Goal: Book appointment/travel/reservation

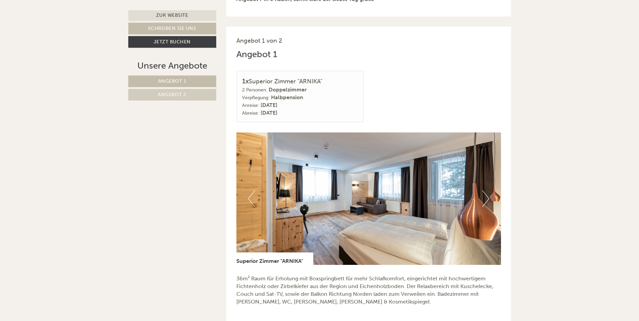
scroll to position [445, 0]
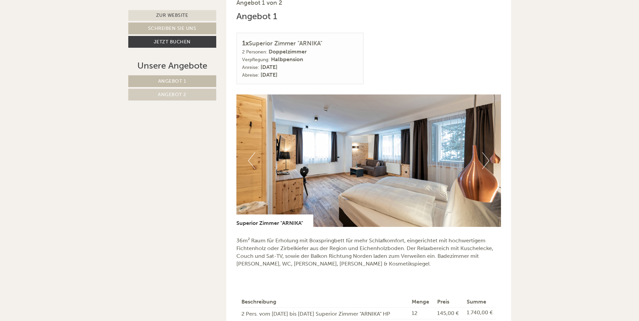
click at [485, 161] on button "Next" at bounding box center [485, 160] width 7 height 17
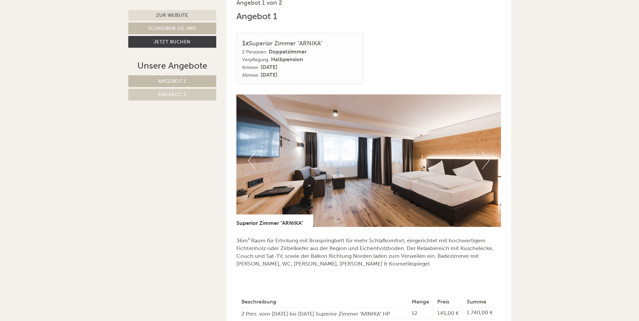
click at [485, 161] on button "Next" at bounding box center [485, 160] width 7 height 17
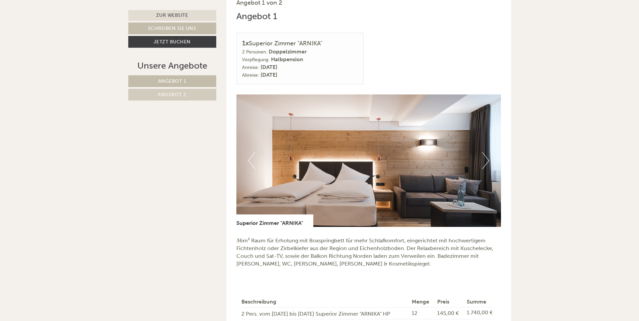
click at [485, 161] on button "Next" at bounding box center [485, 160] width 7 height 17
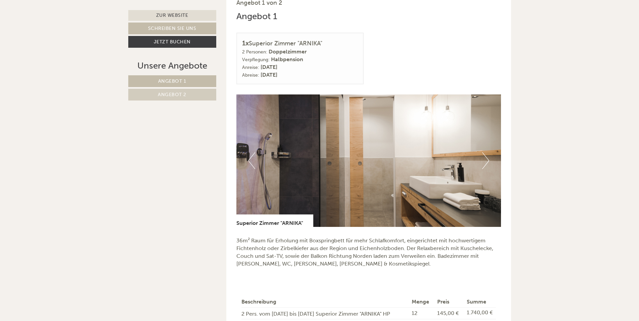
click at [485, 161] on button "Next" at bounding box center [485, 160] width 7 height 17
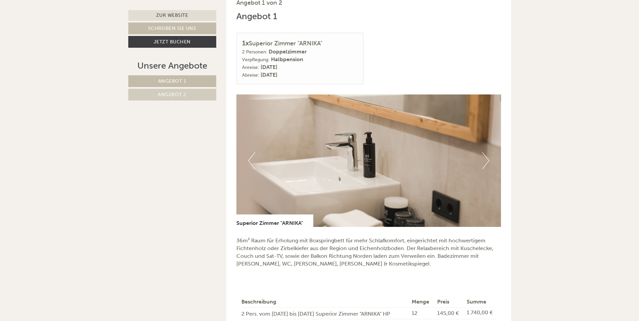
click at [485, 161] on button "Next" at bounding box center [485, 160] width 7 height 17
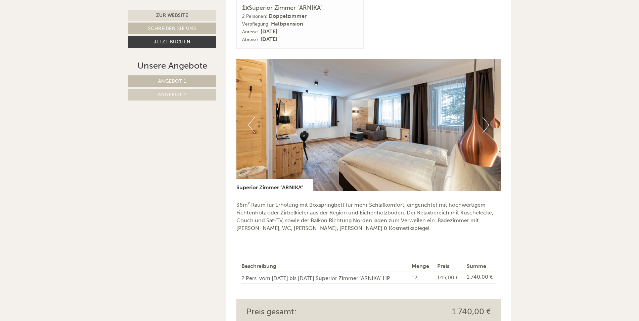
scroll to position [479, 0]
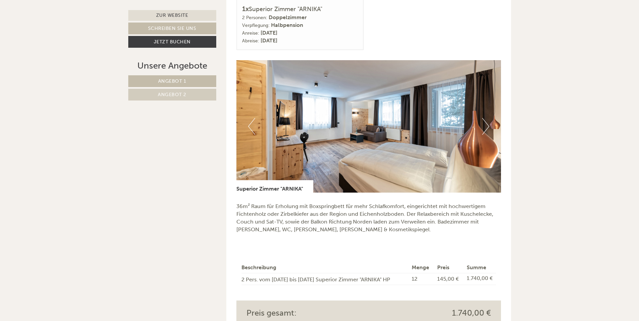
click at [487, 128] on button "Next" at bounding box center [485, 126] width 7 height 17
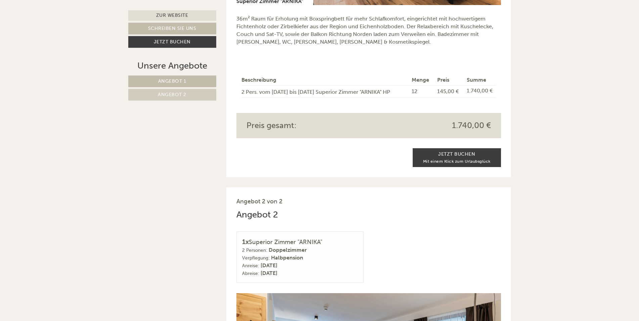
scroll to position [651, 0]
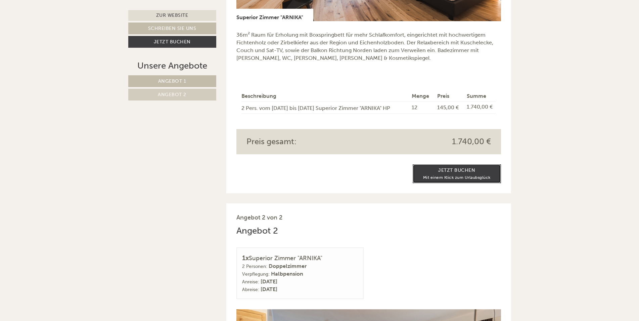
click at [461, 170] on link "Jetzt buchen Mit einem Klick zum Urlaubsglück" at bounding box center [457, 173] width 88 height 19
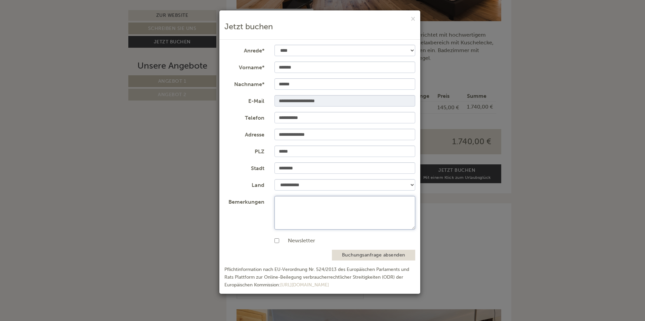
click at [334, 216] on textarea "Bemerkungen" at bounding box center [344, 213] width 141 height 34
type textarea "**********"
click at [279, 240] on label "Newsletter" at bounding box center [294, 241] width 41 height 8
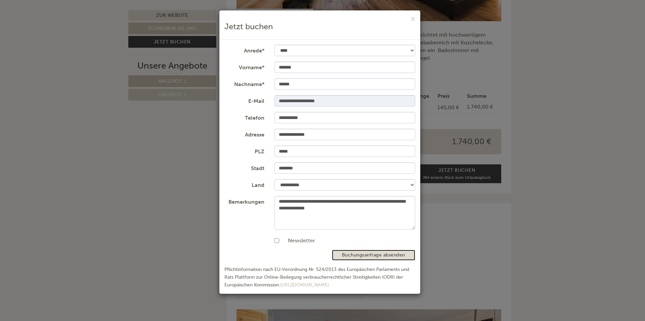
click at [360, 255] on button "Buchungsanfrage absenden" at bounding box center [373, 254] width 83 height 11
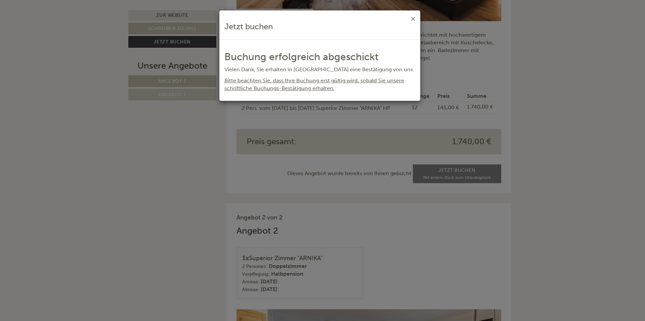
click at [412, 18] on button "×" at bounding box center [413, 18] width 4 height 7
